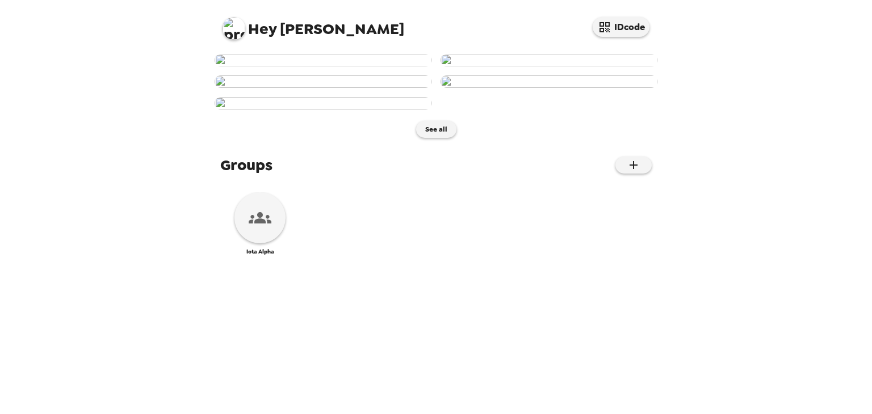
scroll to position [645, 0]
click at [250, 229] on icon at bounding box center [260, 218] width 23 height 23
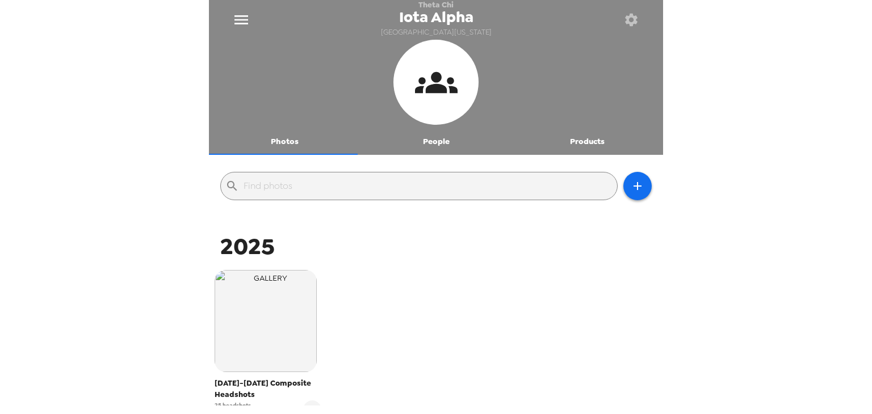
click at [562, 144] on button "Products" at bounding box center [587, 141] width 152 height 27
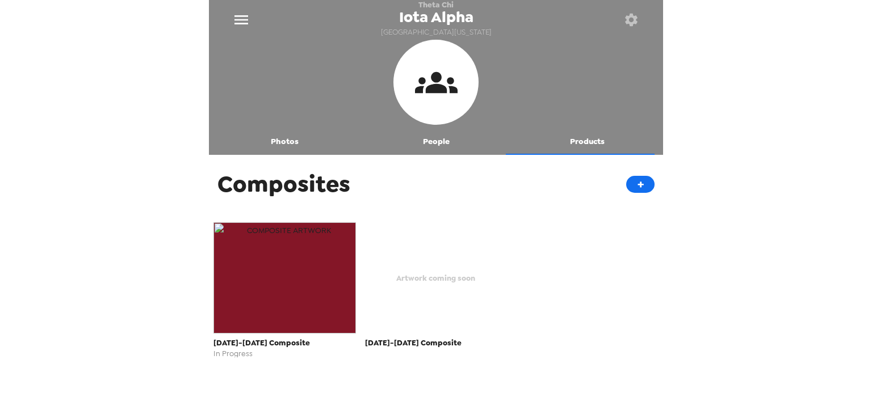
click at [271, 281] on img "button" at bounding box center [284, 277] width 142 height 111
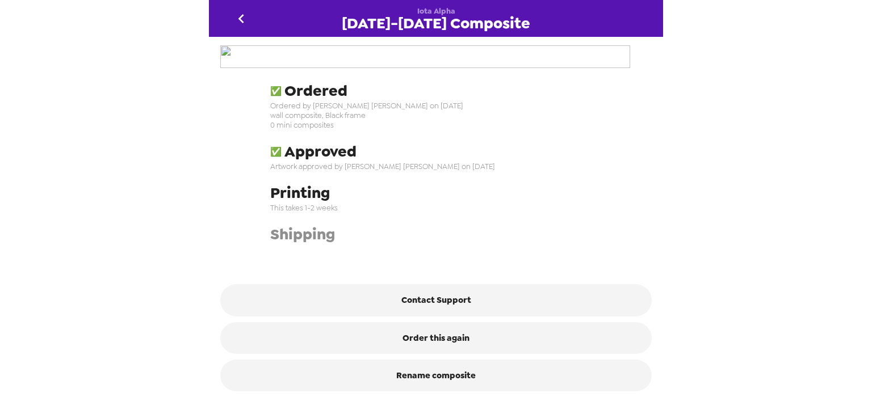
drag, startPoint x: 370, startPoint y: 190, endPoint x: 614, endPoint y: 333, distance: 283.1
click at [614, 69] on img at bounding box center [435, 57] width 431 height 24
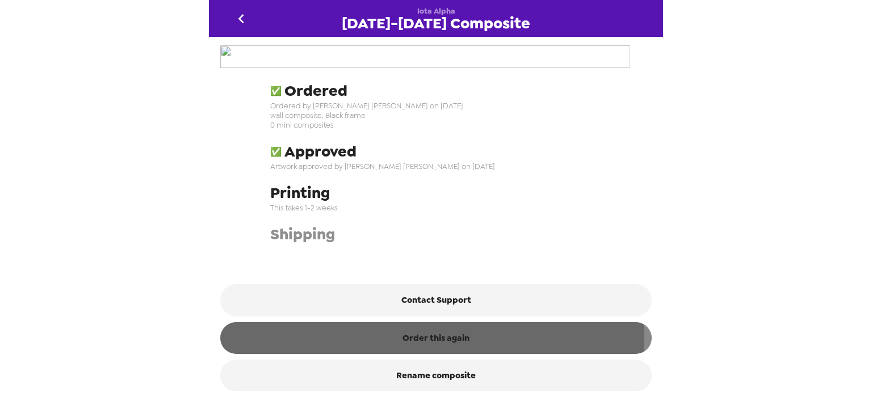
click at [385, 336] on button "Order this again" at bounding box center [435, 338] width 431 height 32
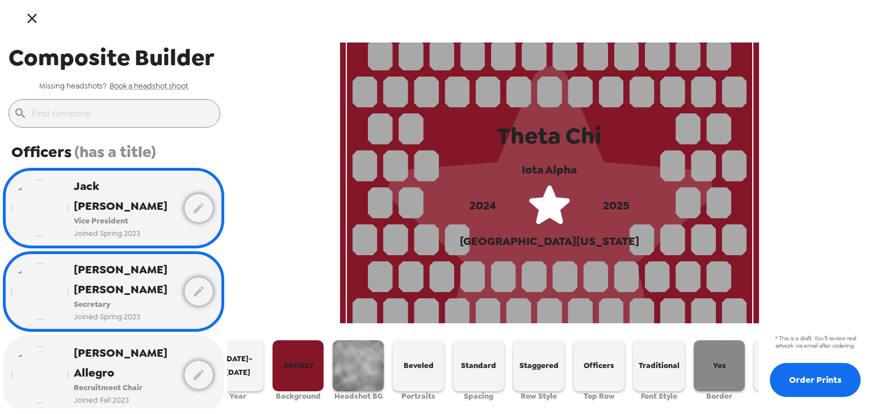
scroll to position [0, 25]
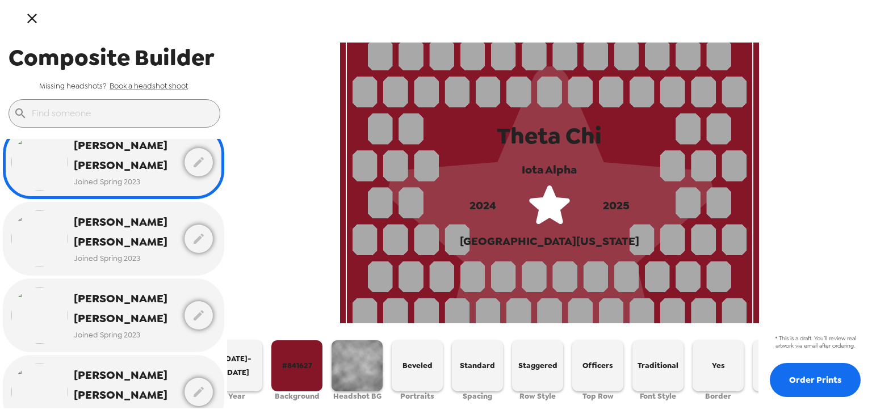
click at [36, 19] on icon "button" at bounding box center [32, 18] width 16 height 16
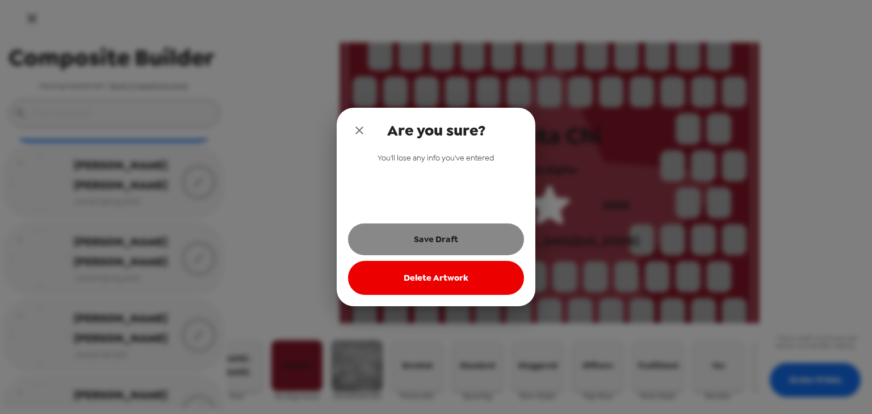
scroll to position [1659, 0]
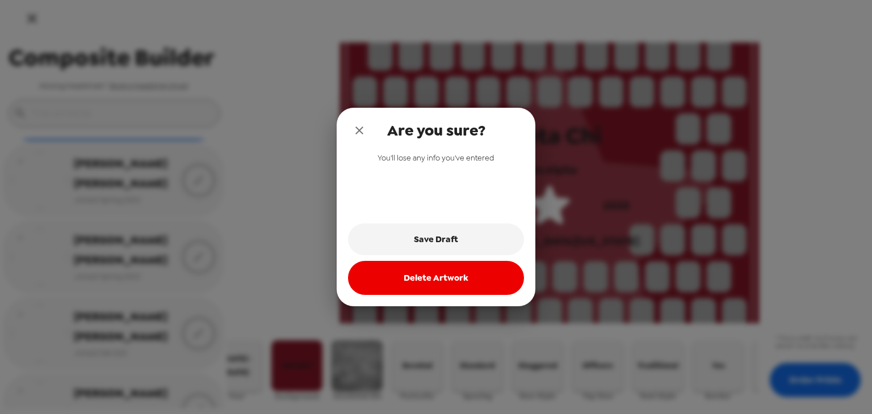
click at [359, 123] on button "close" at bounding box center [359, 130] width 23 height 23
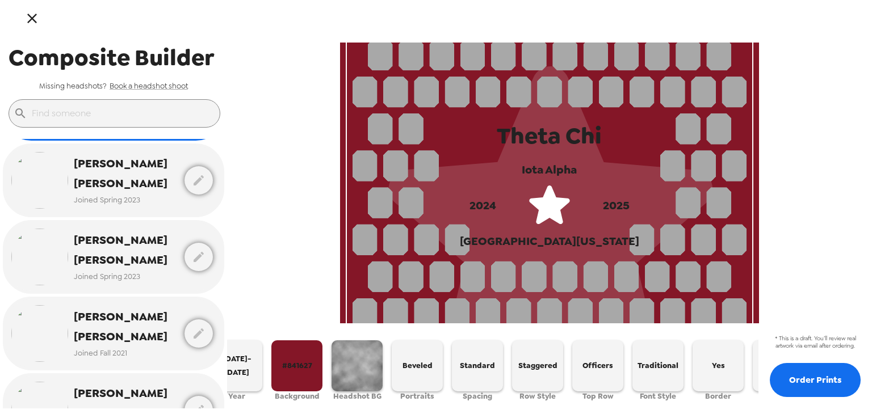
click at [43, 17] on button "button" at bounding box center [32, 18] width 37 height 37
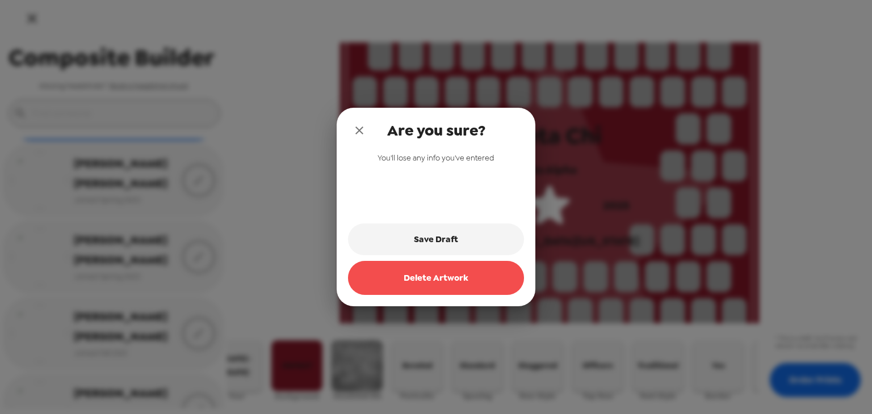
click at [431, 270] on button "Delete Artwork" at bounding box center [436, 278] width 176 height 34
